Goal: Leave review/rating: Leave review/rating

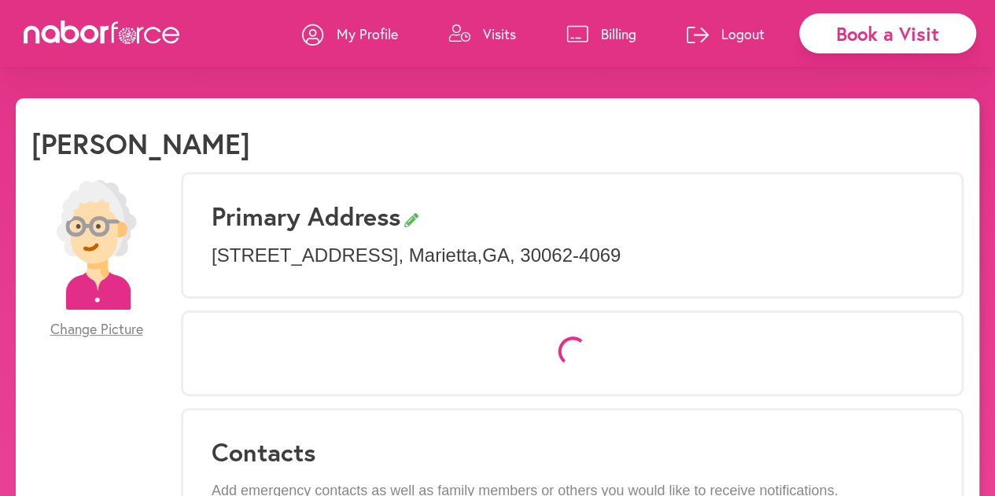
select select "*"
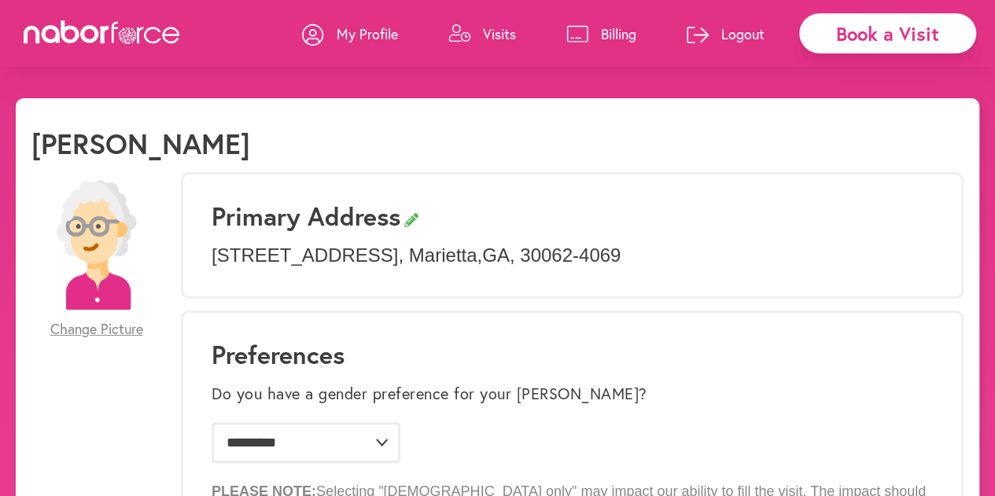
click at [620, 38] on p "Billing" at bounding box center [618, 33] width 35 height 19
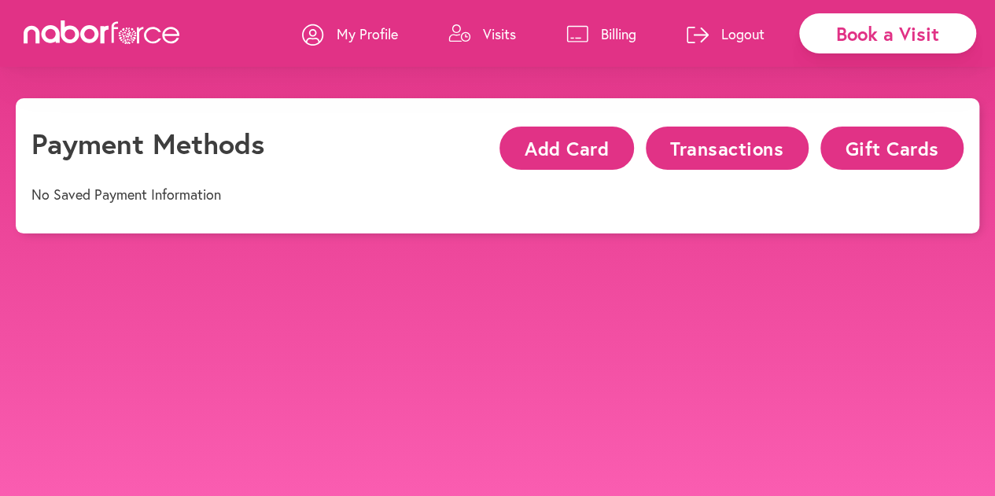
click at [710, 138] on button "Transactions" at bounding box center [727, 148] width 163 height 43
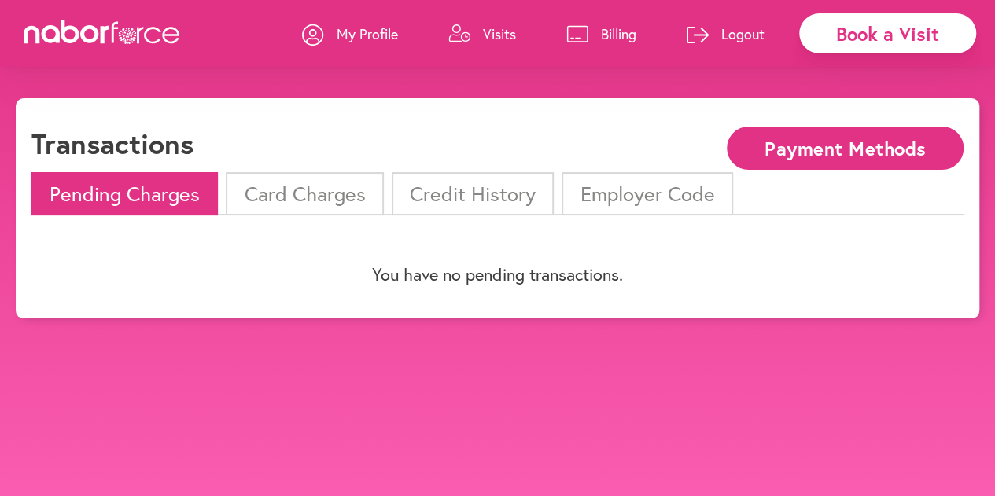
click at [495, 190] on li "Credit History" at bounding box center [473, 193] width 162 height 43
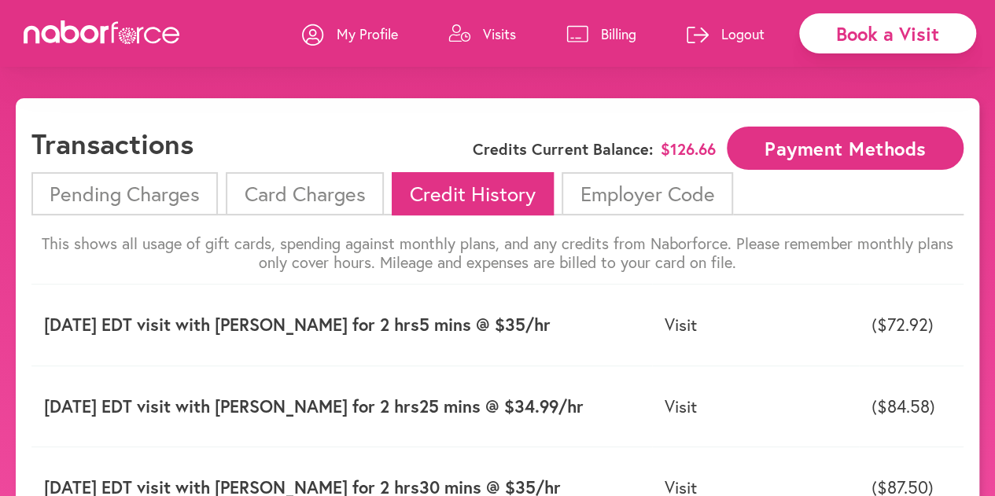
click at [489, 35] on p "Visits" at bounding box center [499, 33] width 33 height 19
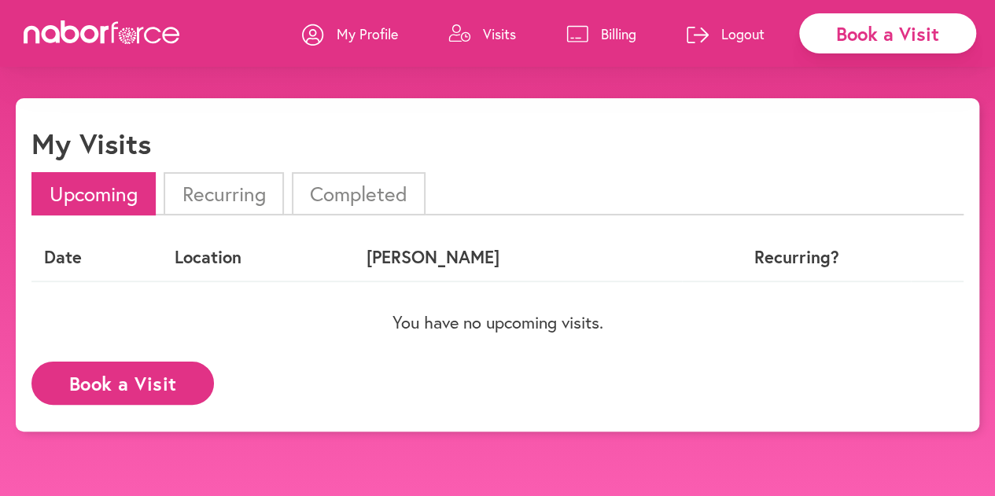
click at [338, 193] on li "Completed" at bounding box center [359, 193] width 134 height 43
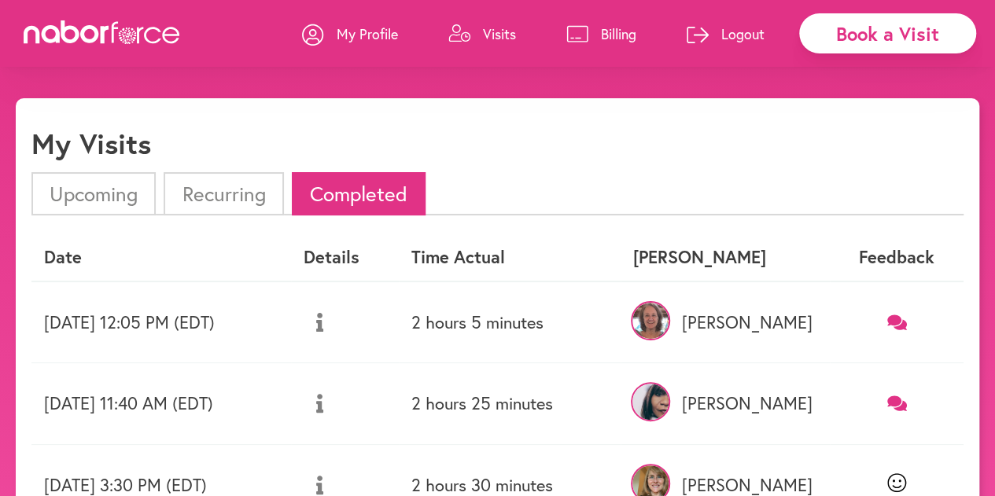
click at [897, 312] on link at bounding box center [896, 322] width 109 height 20
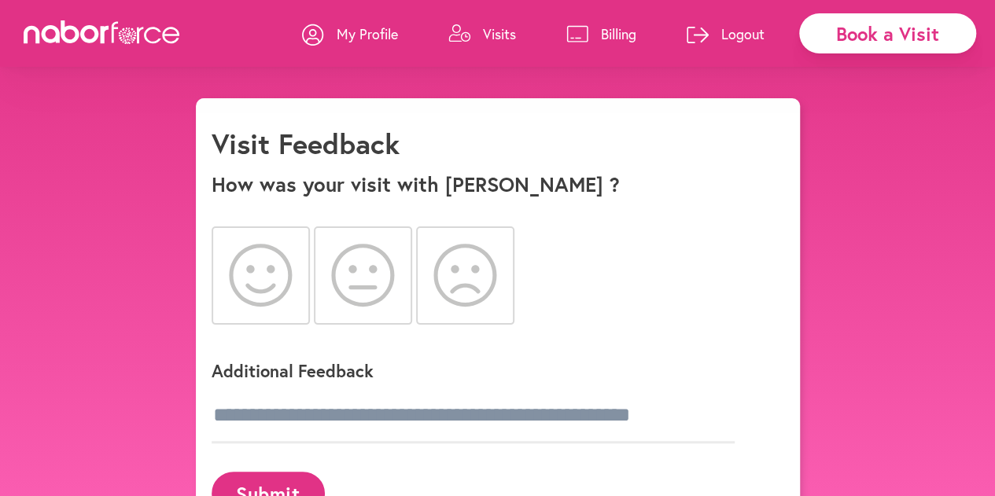
click at [250, 266] on icon at bounding box center [260, 275] width 63 height 63
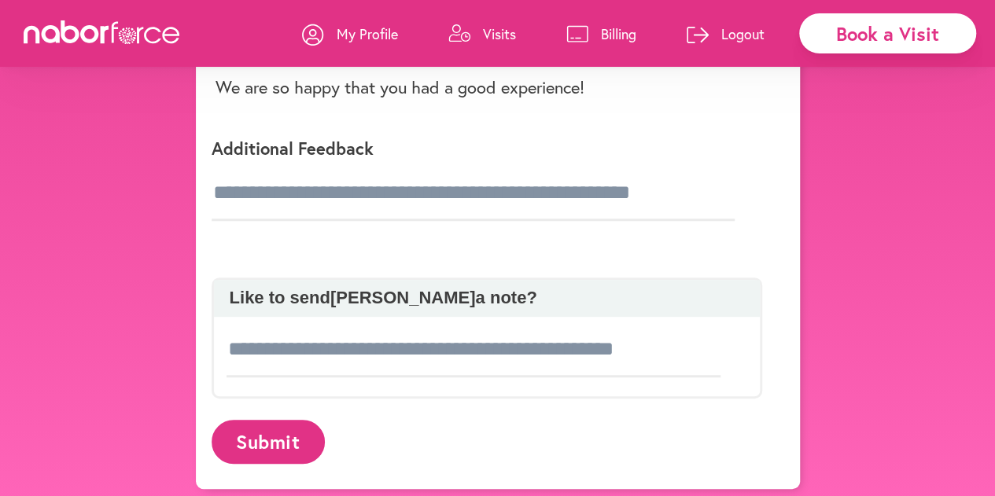
scroll to position [278, 0]
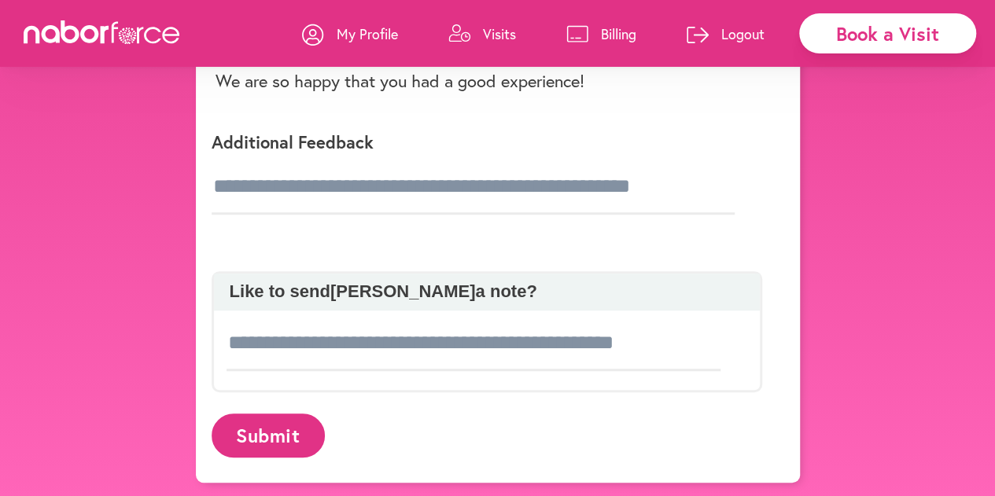
click at [279, 422] on button "Submit" at bounding box center [268, 435] width 113 height 43
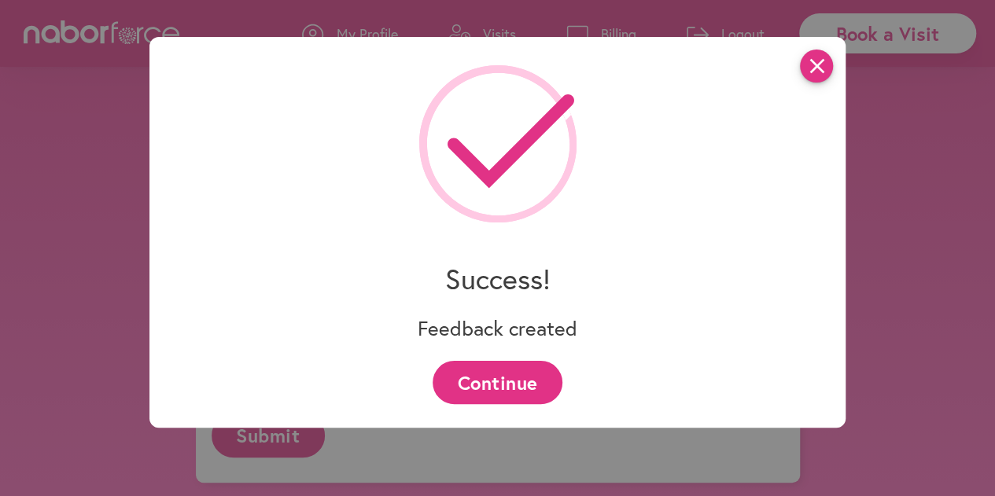
click at [822, 68] on icon "close" at bounding box center [816, 66] width 33 height 33
